Goal: Task Accomplishment & Management: Manage account settings

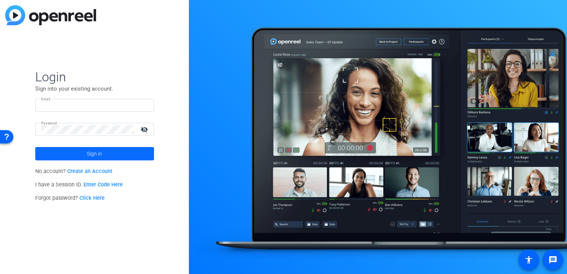
type input "[EMAIL_ADDRESS][DOMAIN_NAME]"
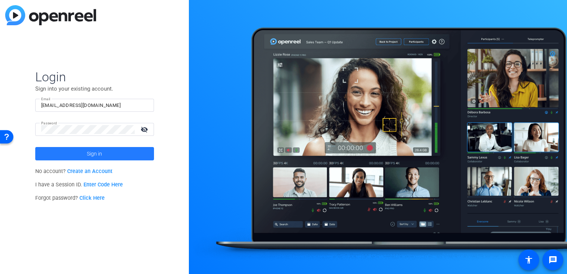
click at [102, 152] on span at bounding box center [94, 154] width 119 height 18
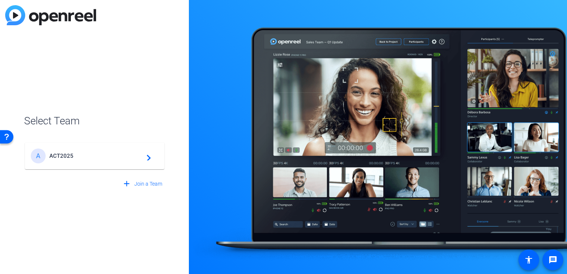
click at [102, 152] on span "ACT2025" at bounding box center [95, 155] width 93 height 7
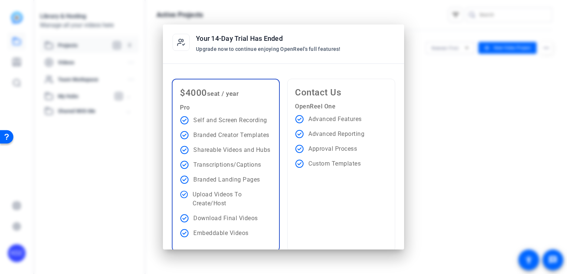
click at [340, 92] on span "Contact Us" at bounding box center [318, 92] width 46 height 10
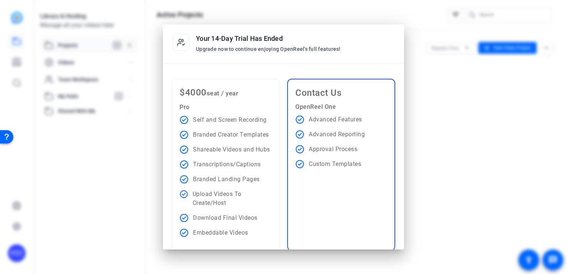
click at [237, 188] on ul "Self and Screen Recording Branded Creator Templates Shareable Videos and Hubs T…" at bounding box center [226, 176] width 92 height 122
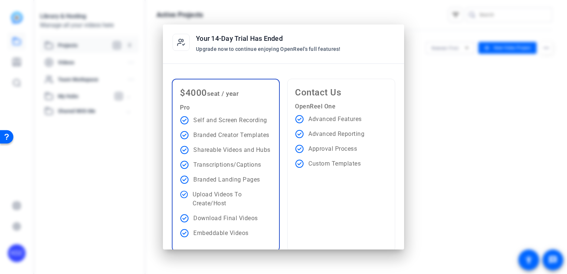
click at [322, 189] on div "Contact Us OpenReel One Advanced Features Advanced Reporting Approval Process C…" at bounding box center [341, 165] width 108 height 173
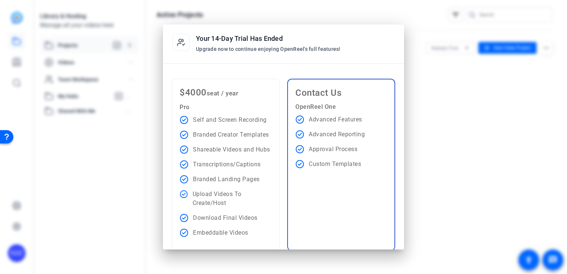
click at [439, 129] on div at bounding box center [283, 137] width 567 height 274
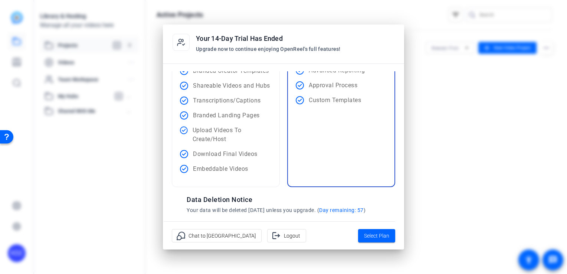
click at [250, 141] on p "Upload Videos To Create/Host" at bounding box center [232, 135] width 79 height 18
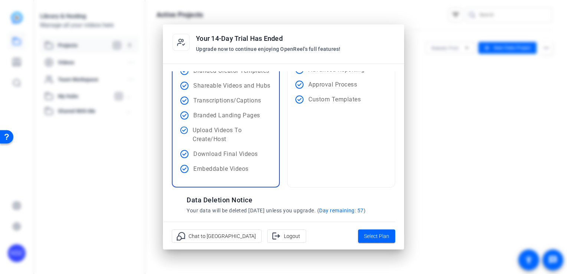
click at [329, 134] on div "Contact Us OpenReel One Advanced Features Advanced Reporting Approval Process C…" at bounding box center [341, 100] width 108 height 173
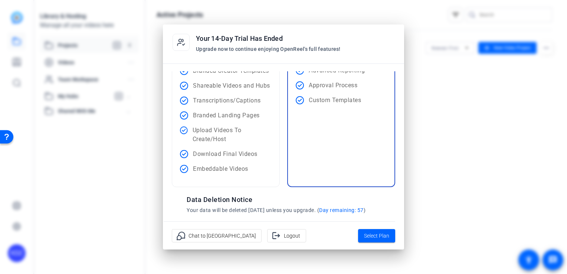
click at [309, 45] on div "Your 14-Day Trial Has Ended Upgrade now to continue enjoying OpenReel's full fe…" at bounding box center [268, 42] width 145 height 19
click at [390, 237] on span at bounding box center [376, 236] width 37 height 18
click at [184, 39] on icon at bounding box center [181, 42] width 19 height 19
click at [284, 237] on span "Logout" at bounding box center [292, 236] width 16 height 14
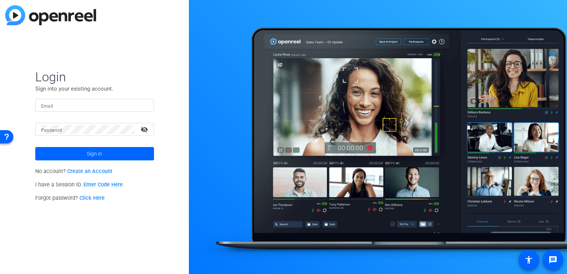
type input "[EMAIL_ADDRESS][DOMAIN_NAME]"
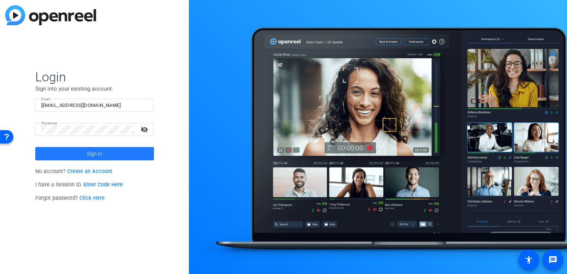
click at [101, 152] on span "Sign in" at bounding box center [94, 153] width 15 height 19
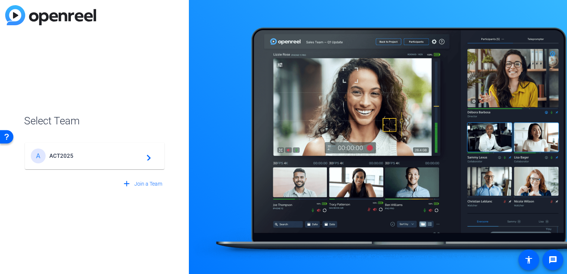
click at [101, 152] on span "ACT2025" at bounding box center [95, 155] width 93 height 7
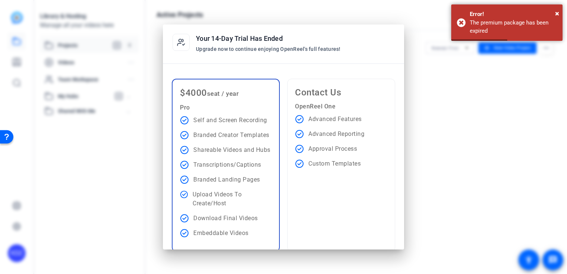
click at [187, 40] on icon at bounding box center [181, 42] width 19 height 19
click at [555, 13] on span "×" at bounding box center [557, 13] width 4 height 9
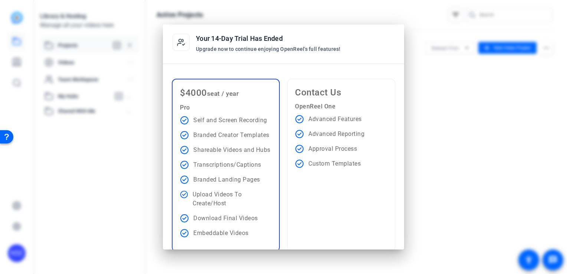
click at [328, 160] on p "Custom Templates" at bounding box center [334, 163] width 52 height 9
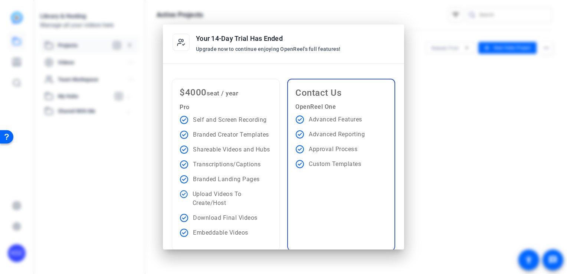
click at [8, 138] on div "Open Resource Center" at bounding box center [7, 137] width 6 height 6
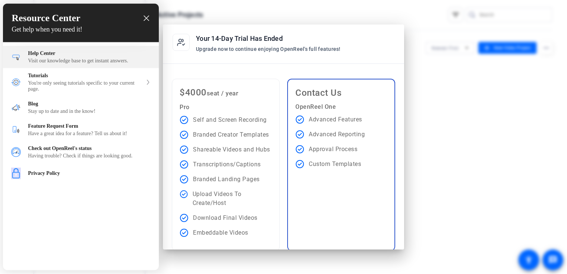
click at [72, 64] on div "Visit our knowledge base to get instant answers." at bounding box center [89, 61] width 122 height 6
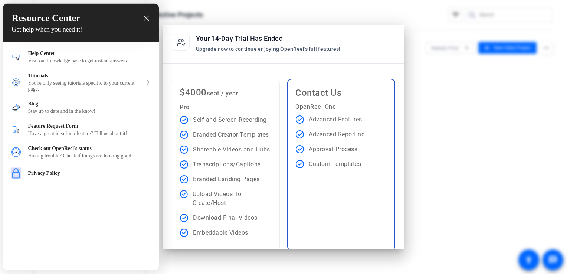
click at [449, 117] on div at bounding box center [283, 137] width 567 height 274
